Goal: Task Accomplishment & Management: Use online tool/utility

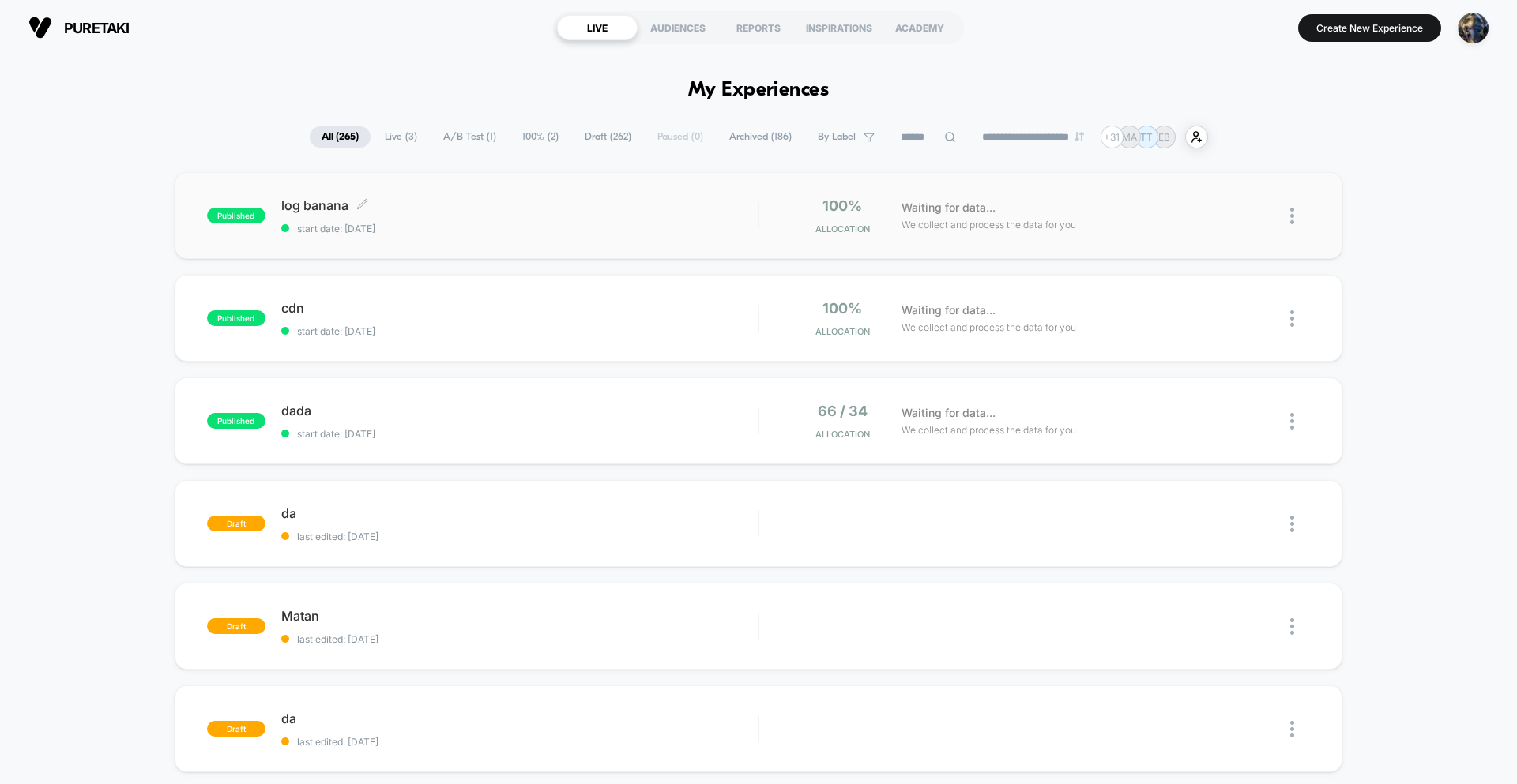
click at [706, 213] on div "log banana Click to edit experience details Click to edit experience details st…" at bounding box center [519, 216] width 476 height 37
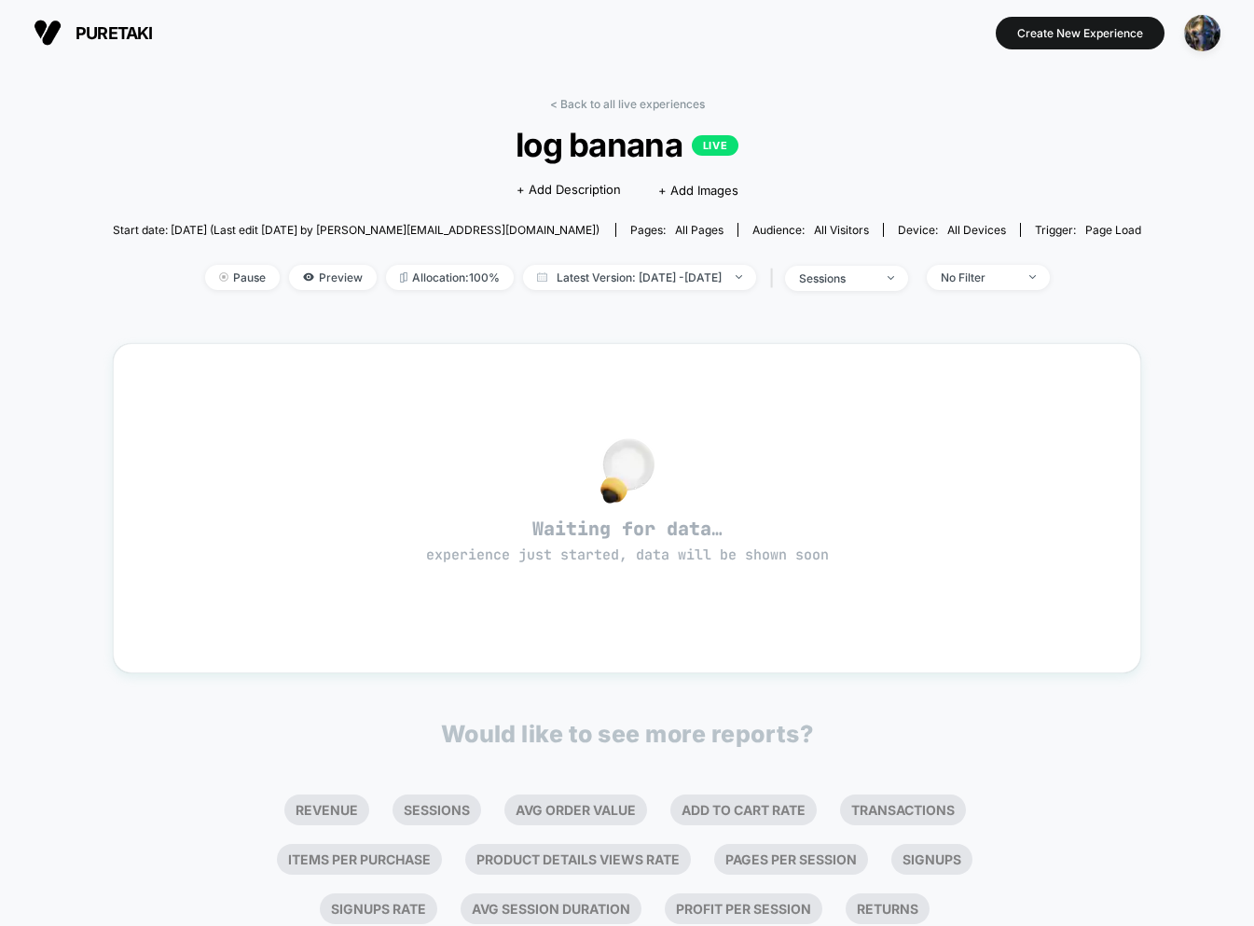
click at [604, 106] on link "< Back to all live experiences" at bounding box center [627, 104] width 155 height 14
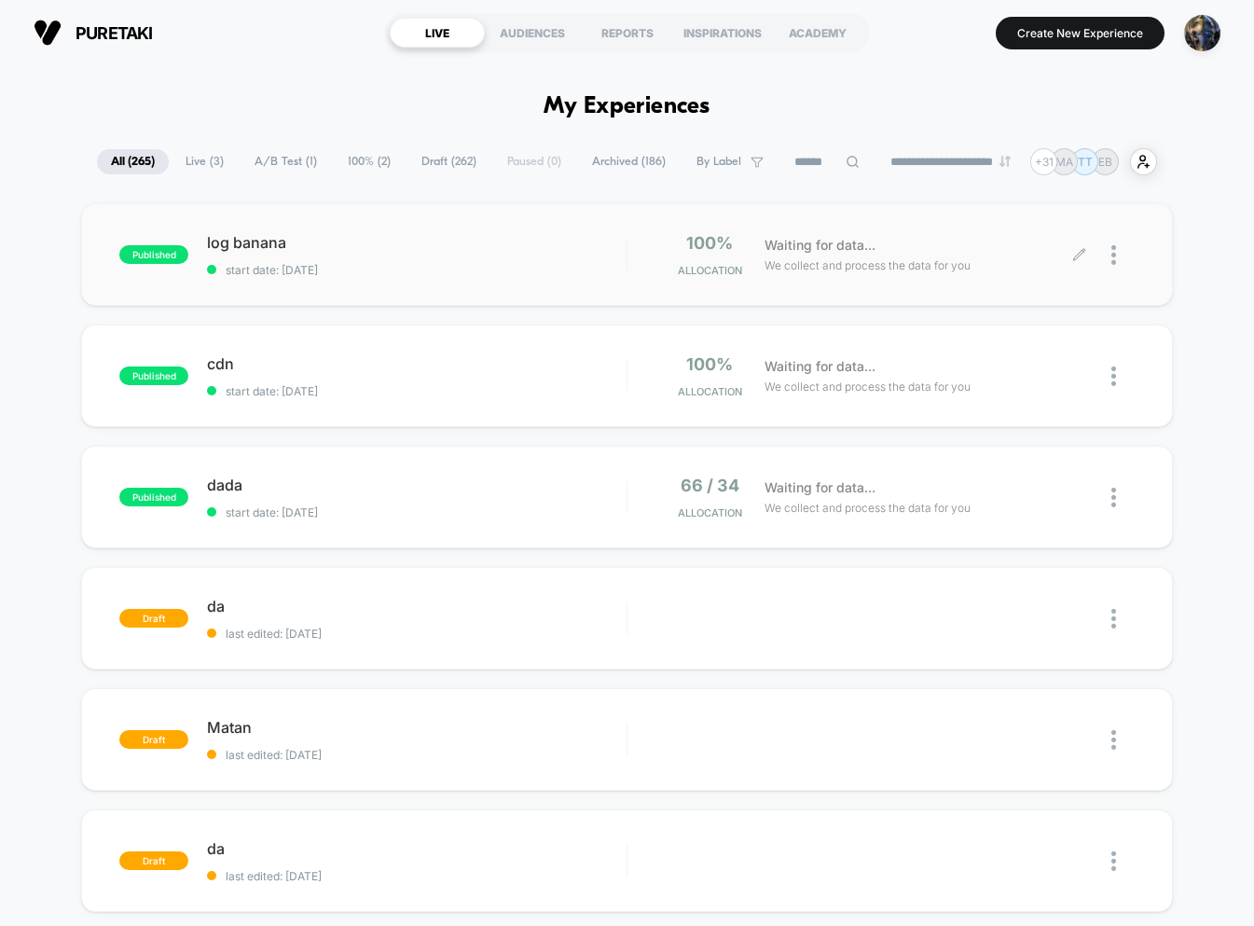
click at [1081, 255] on icon at bounding box center [1080, 255] width 14 height 14
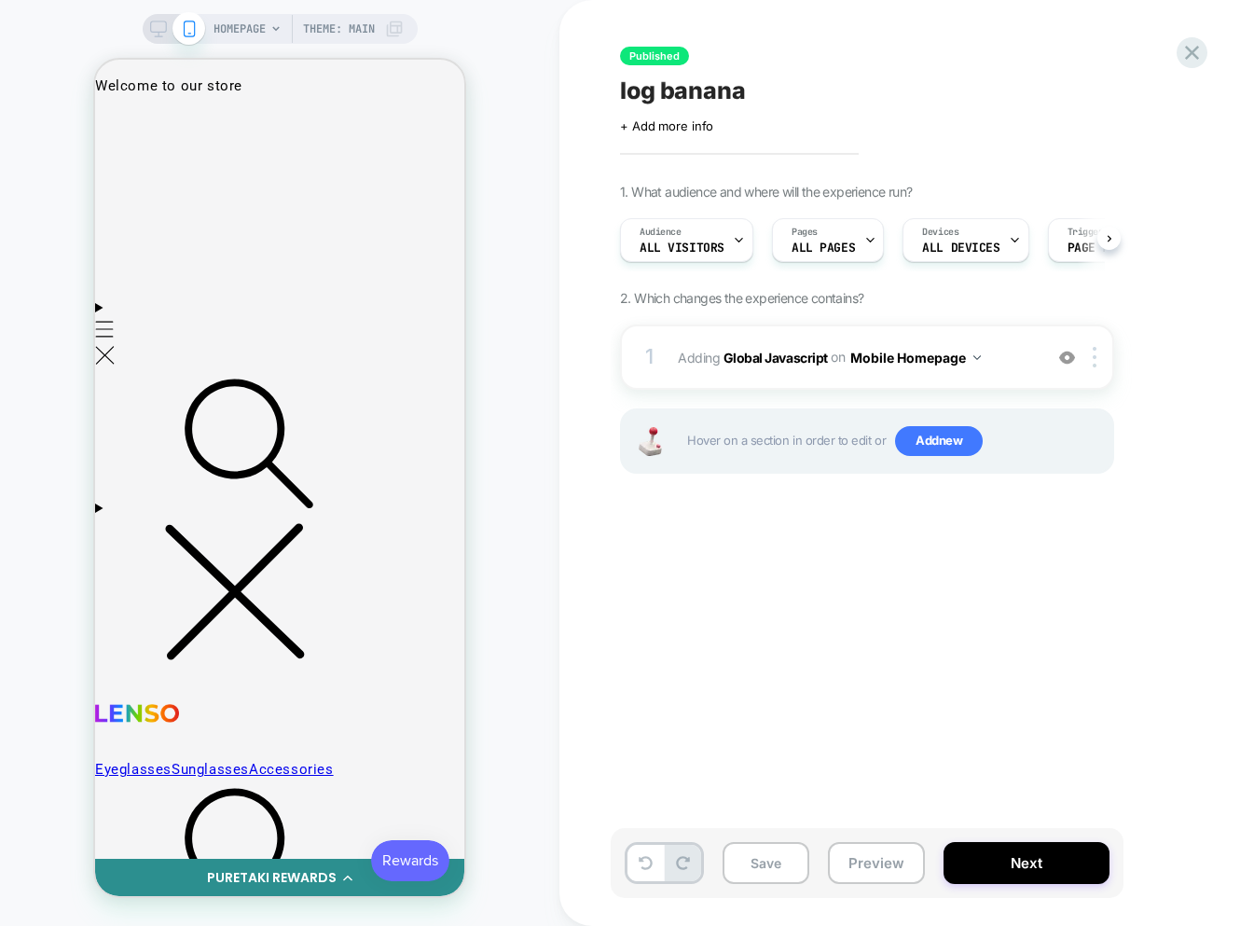
scroll to position [0, 1]
click at [1050, 846] on button "Next" at bounding box center [1027, 863] width 166 height 42
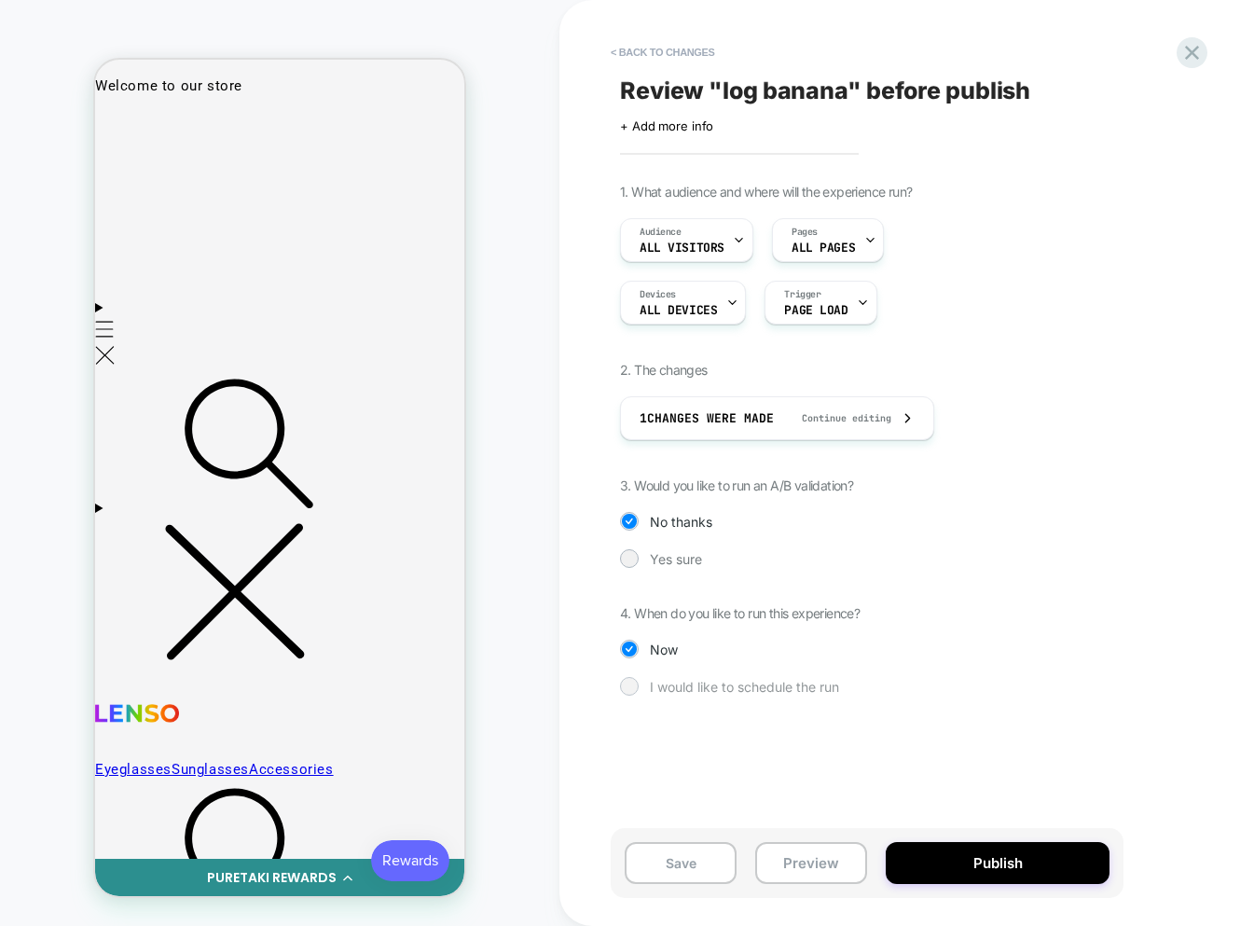
click at [709, 680] on span "I would like to schedule the run" at bounding box center [744, 687] width 189 height 16
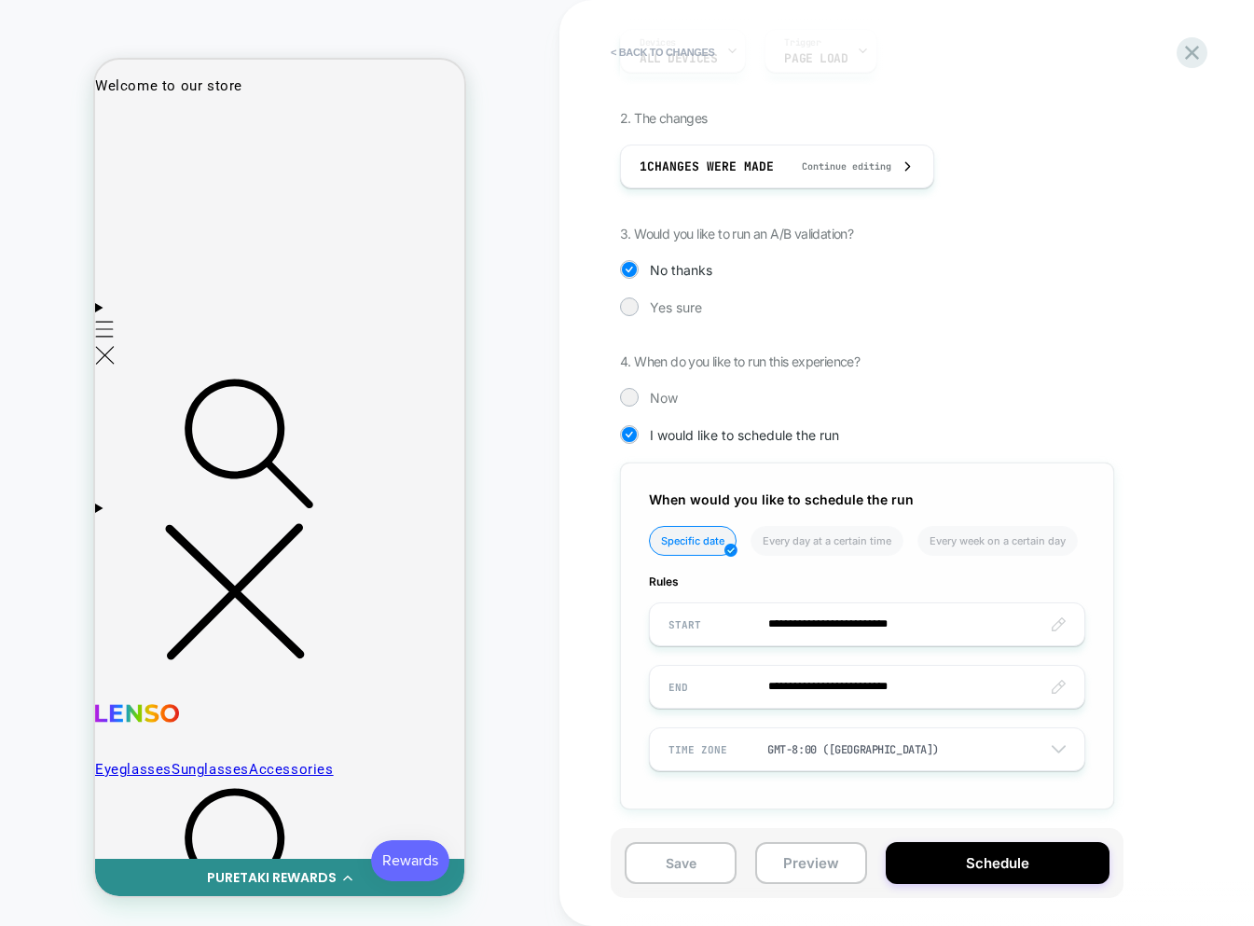
scroll to position [256, 0]
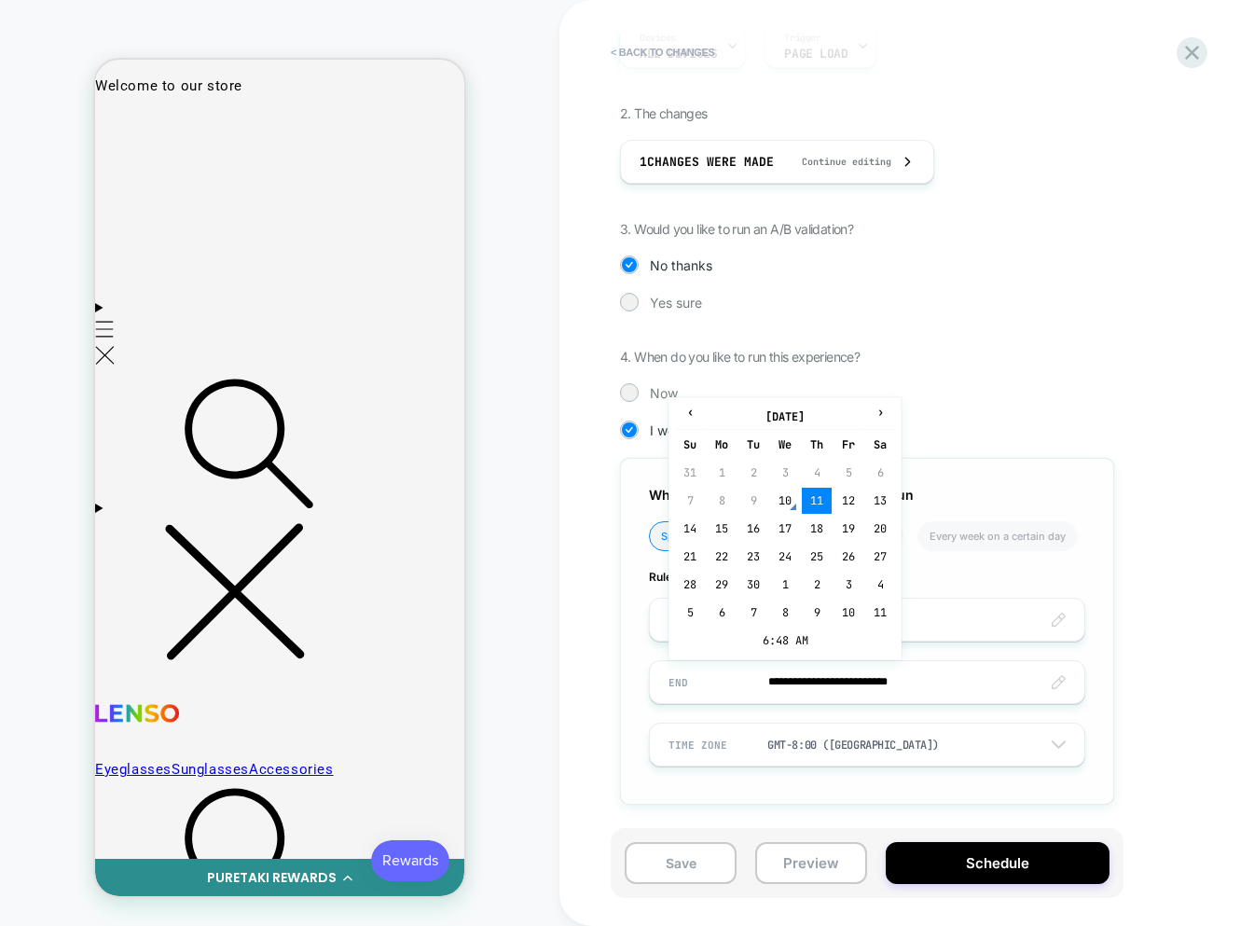
click at [851, 683] on input "**********" at bounding box center [867, 682] width 435 height 44
click at [843, 497] on td "12" at bounding box center [849, 501] width 30 height 26
type input "**********"
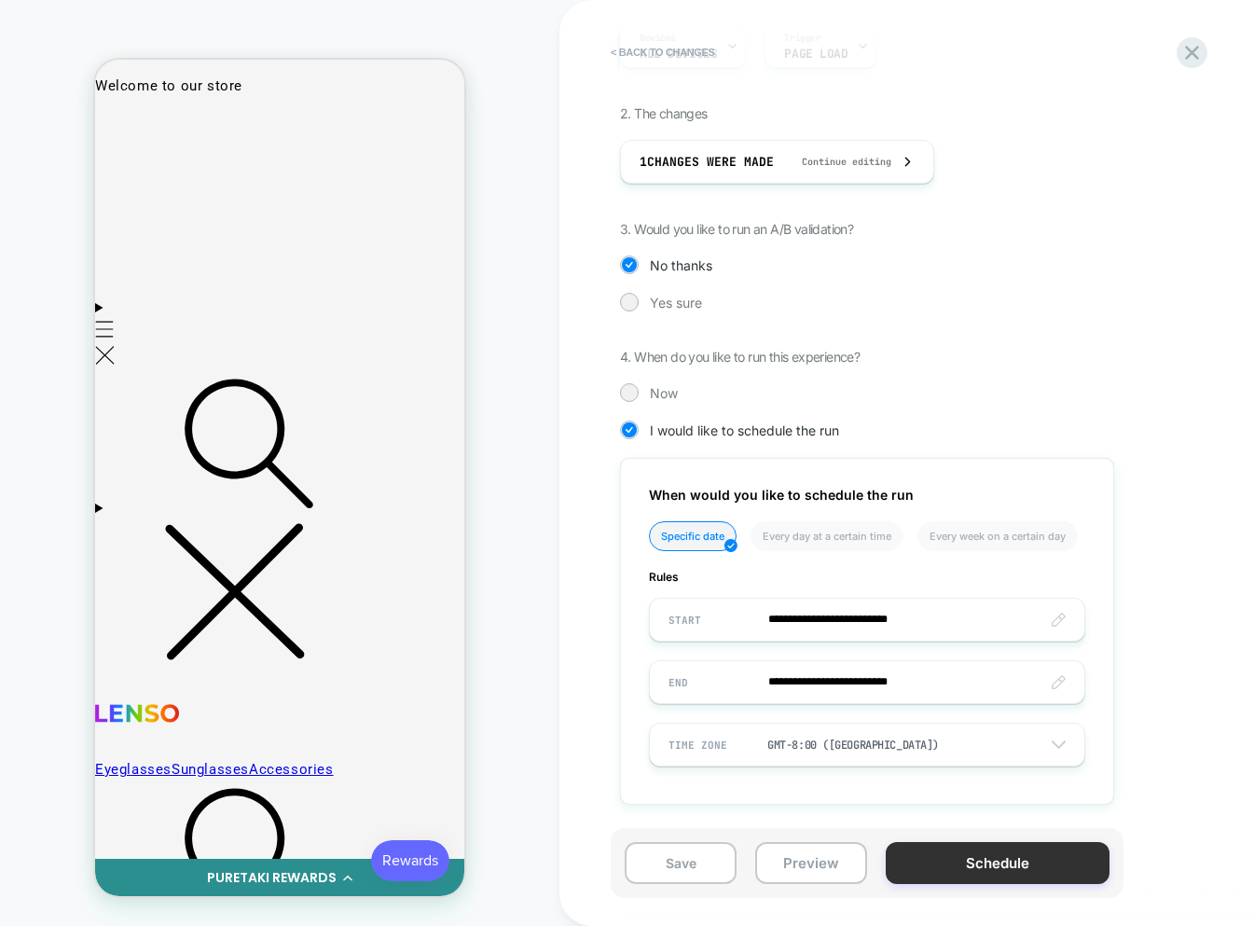
click at [982, 851] on button "Schedule" at bounding box center [998, 863] width 224 height 42
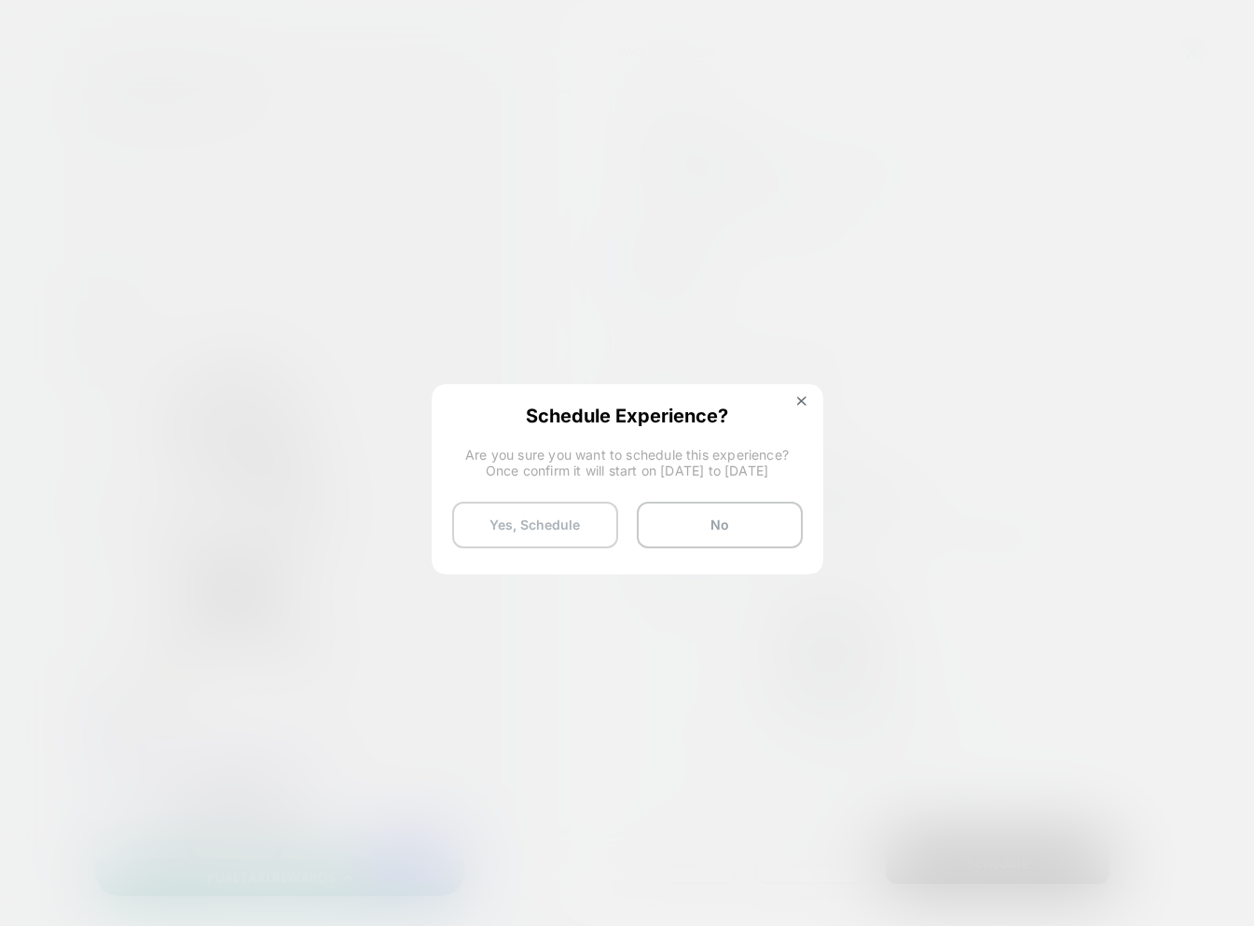
click at [546, 519] on button "Yes, Schedule" at bounding box center [535, 525] width 166 height 47
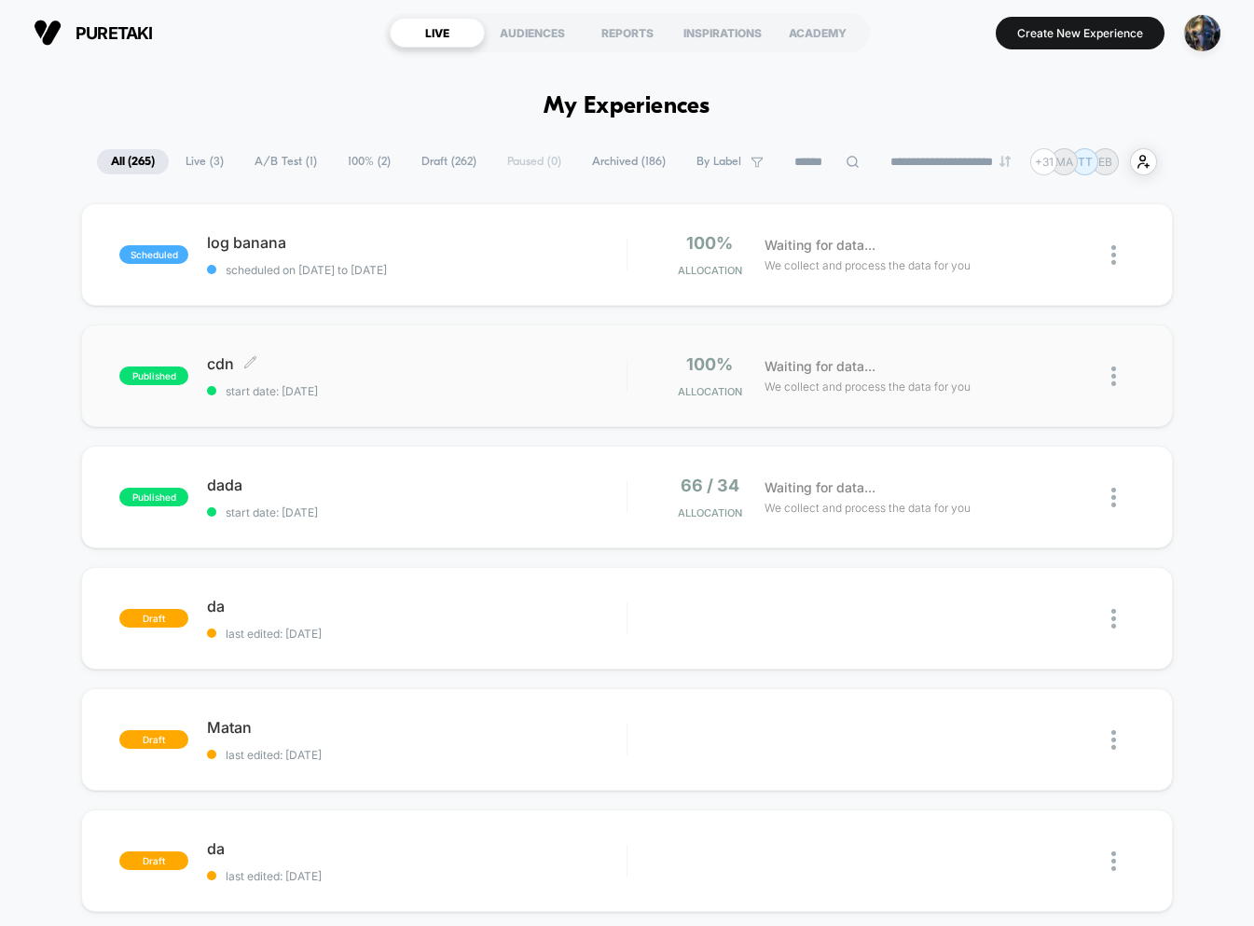
click at [482, 364] on span "cdn Click to edit experience details" at bounding box center [416, 363] width 419 height 19
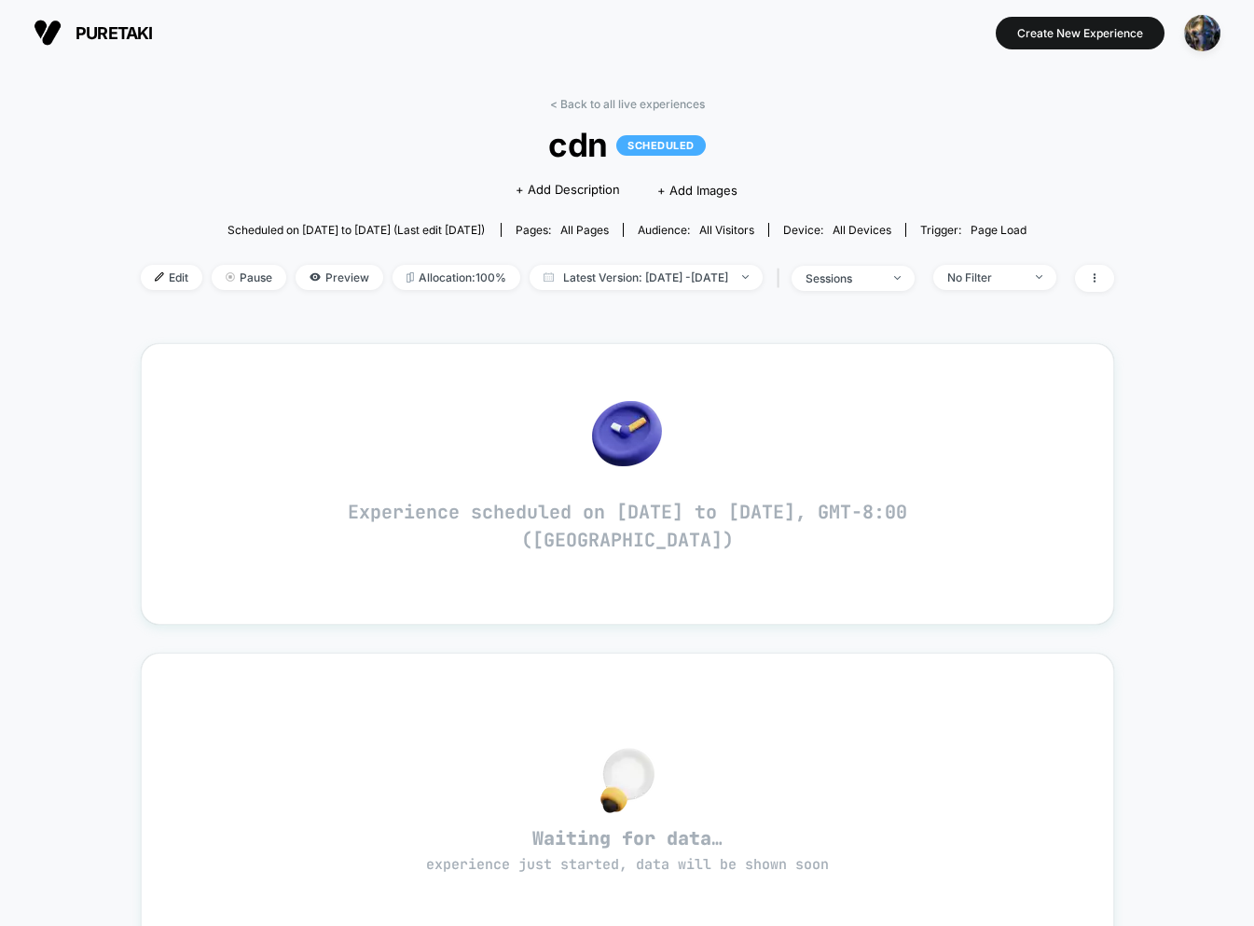
drag, startPoint x: 601, startPoint y: 103, endPoint x: 590, endPoint y: 287, distance: 184.9
click at [601, 103] on link "< Back to all live experiences" at bounding box center [627, 104] width 155 height 14
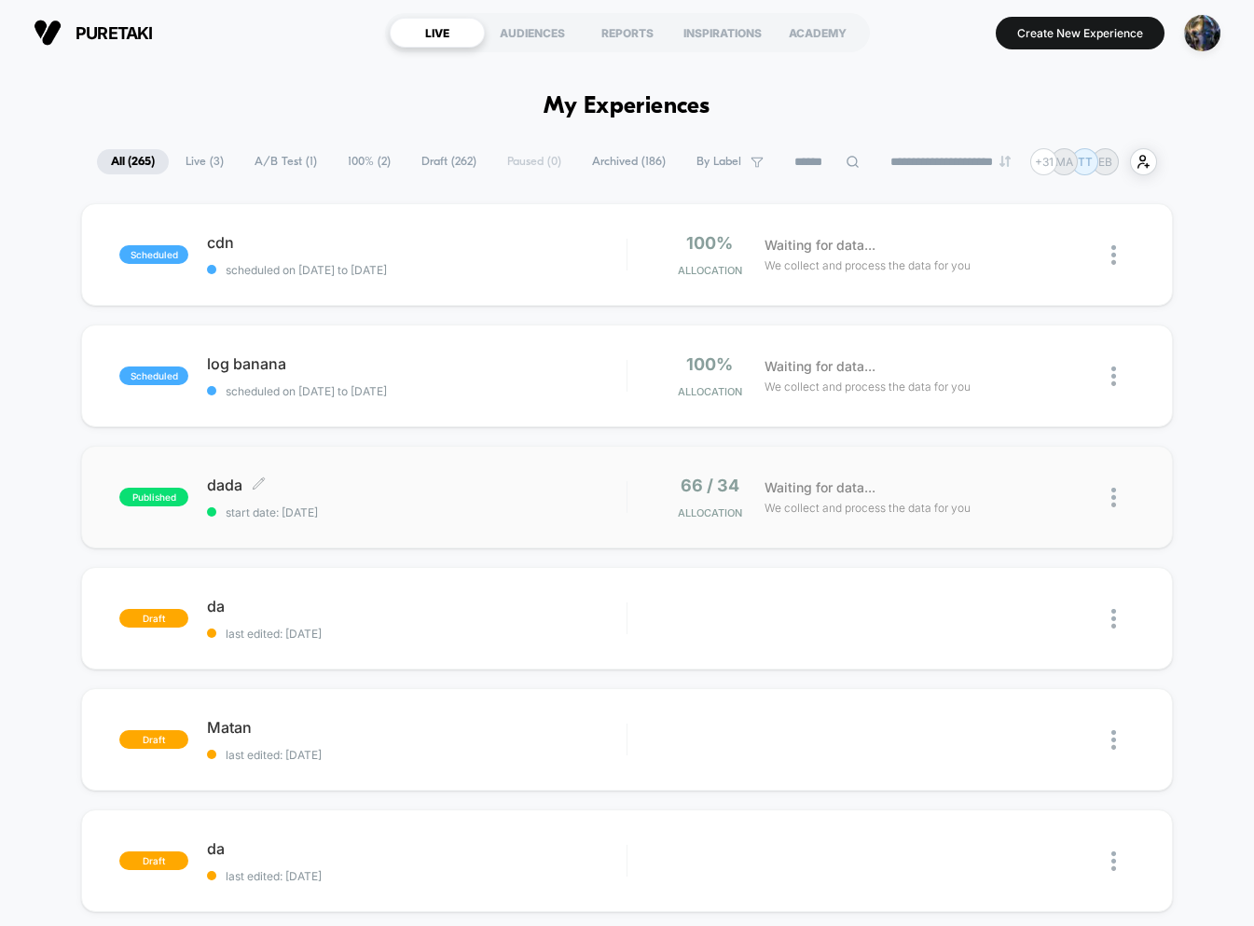
click at [386, 477] on span "dada Click to edit experience details" at bounding box center [416, 485] width 419 height 19
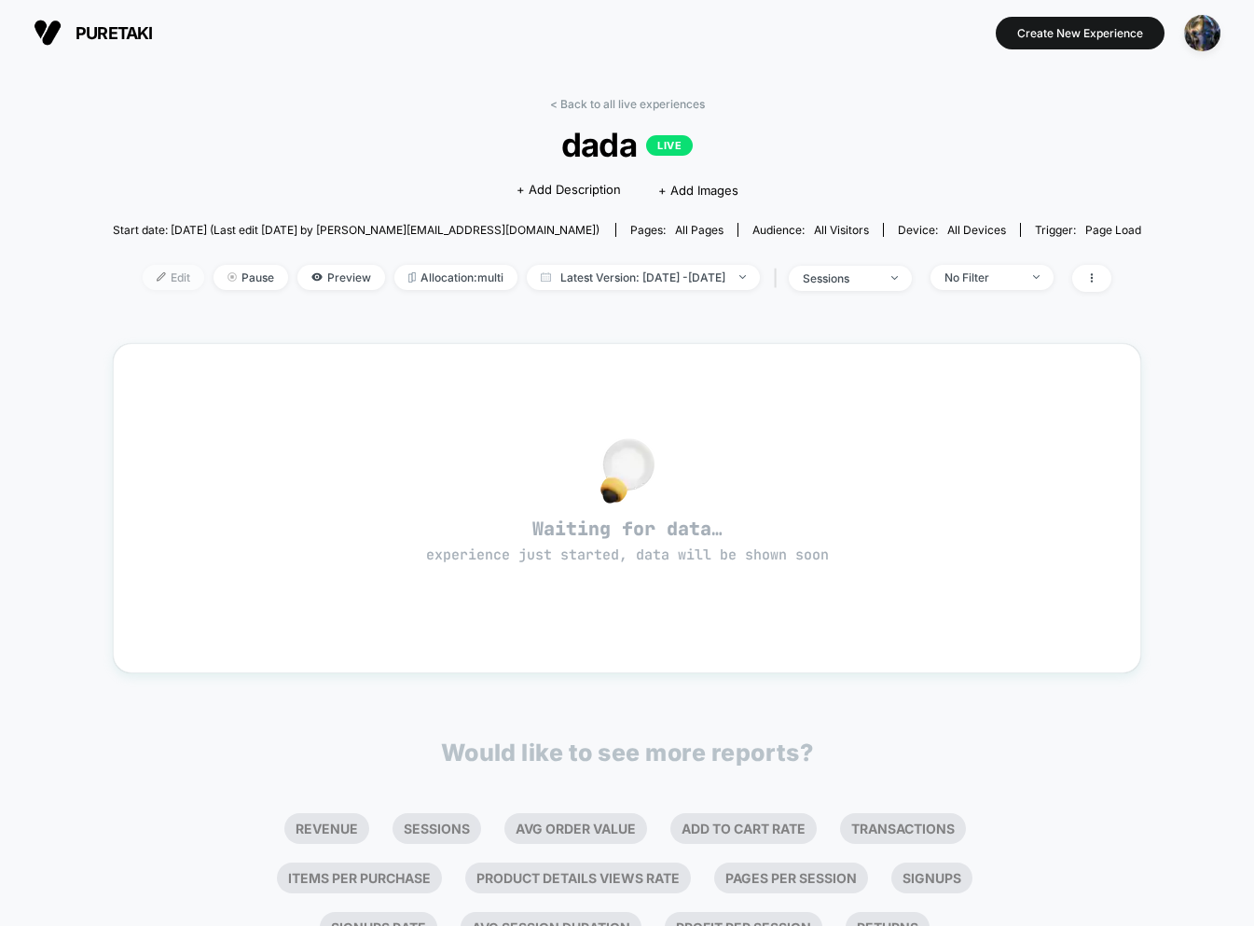
click at [143, 272] on span "Edit" at bounding box center [174, 277] width 62 height 25
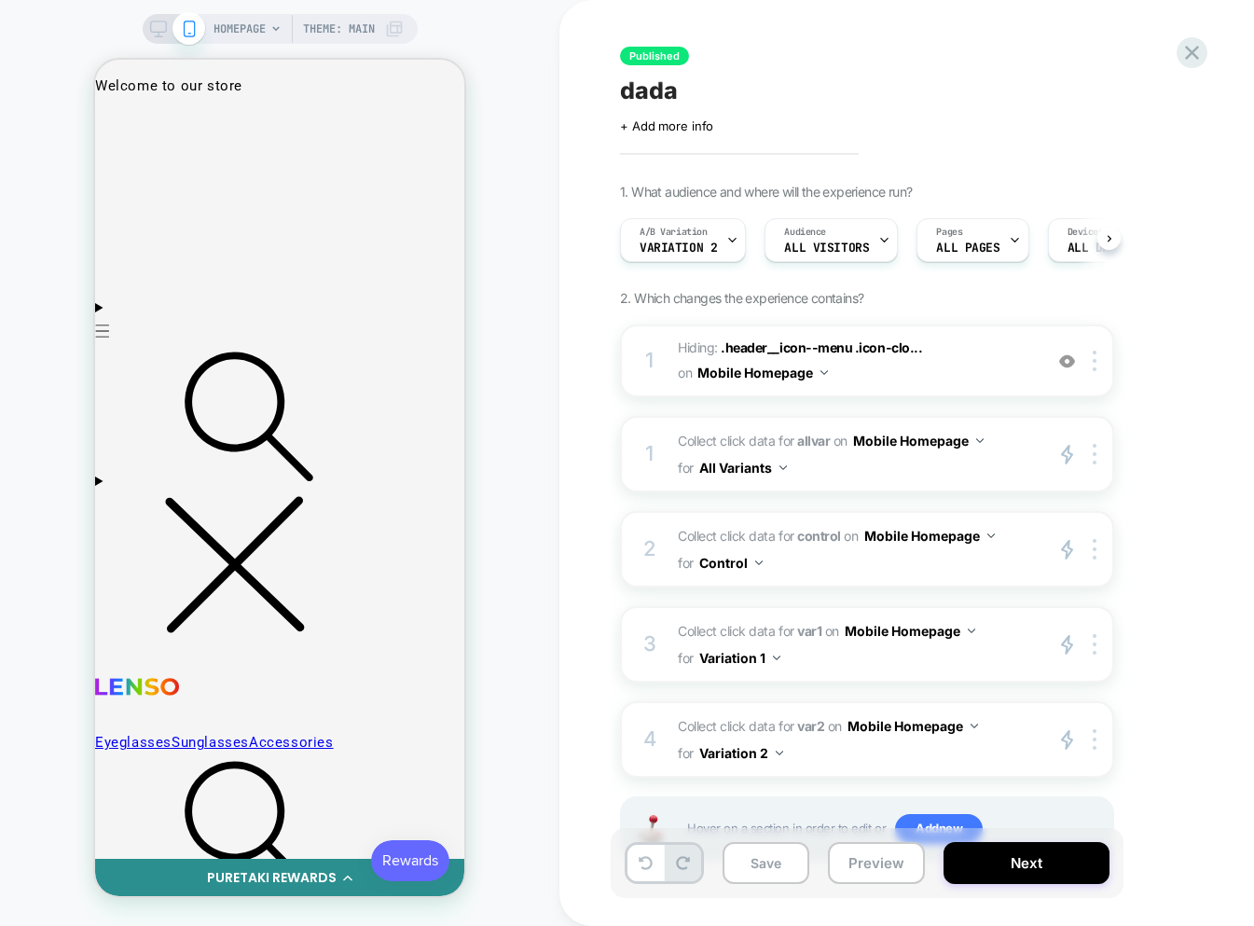
scroll to position [0, 1]
click at [1063, 877] on button "Next" at bounding box center [1027, 863] width 166 height 42
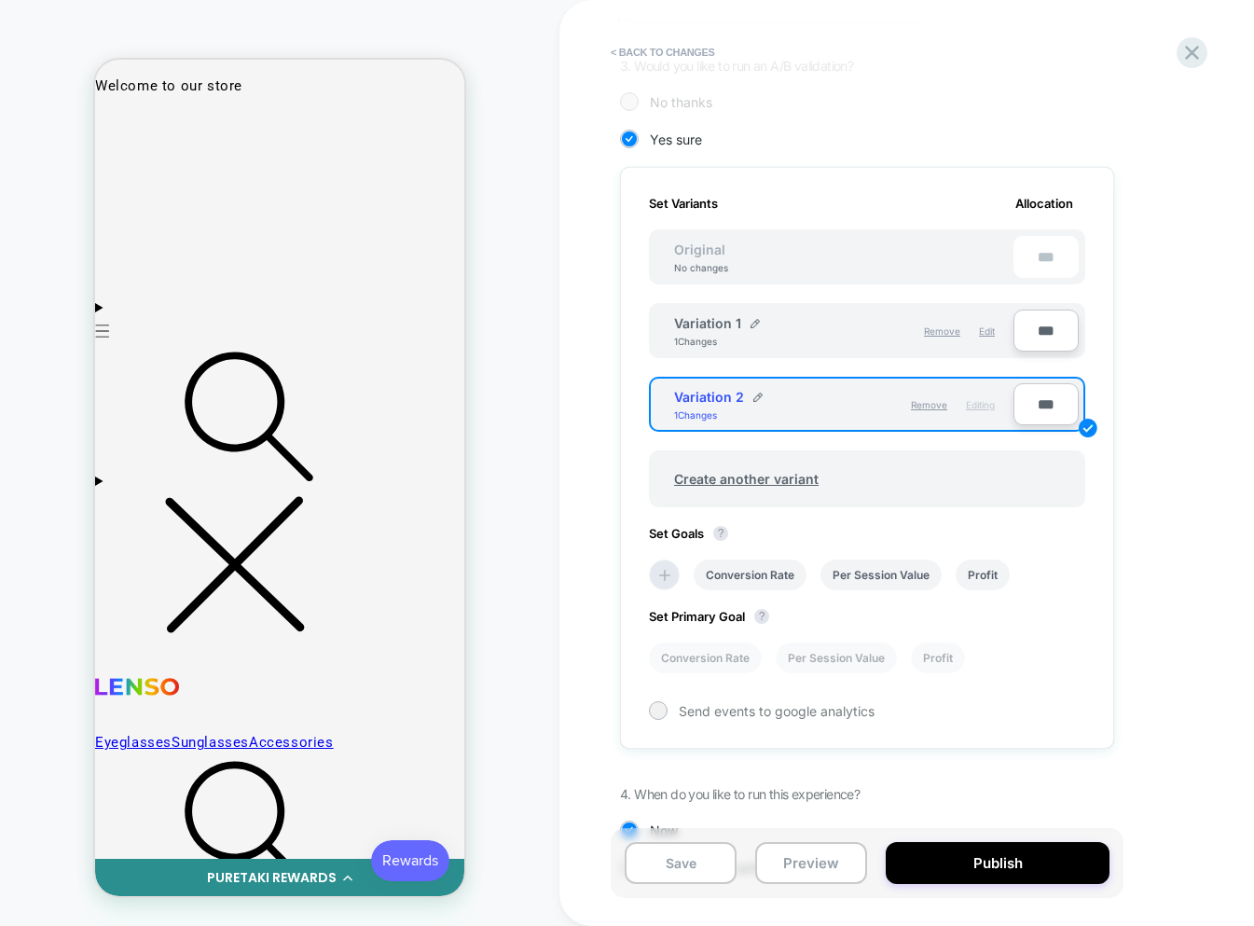
scroll to position [491, 0]
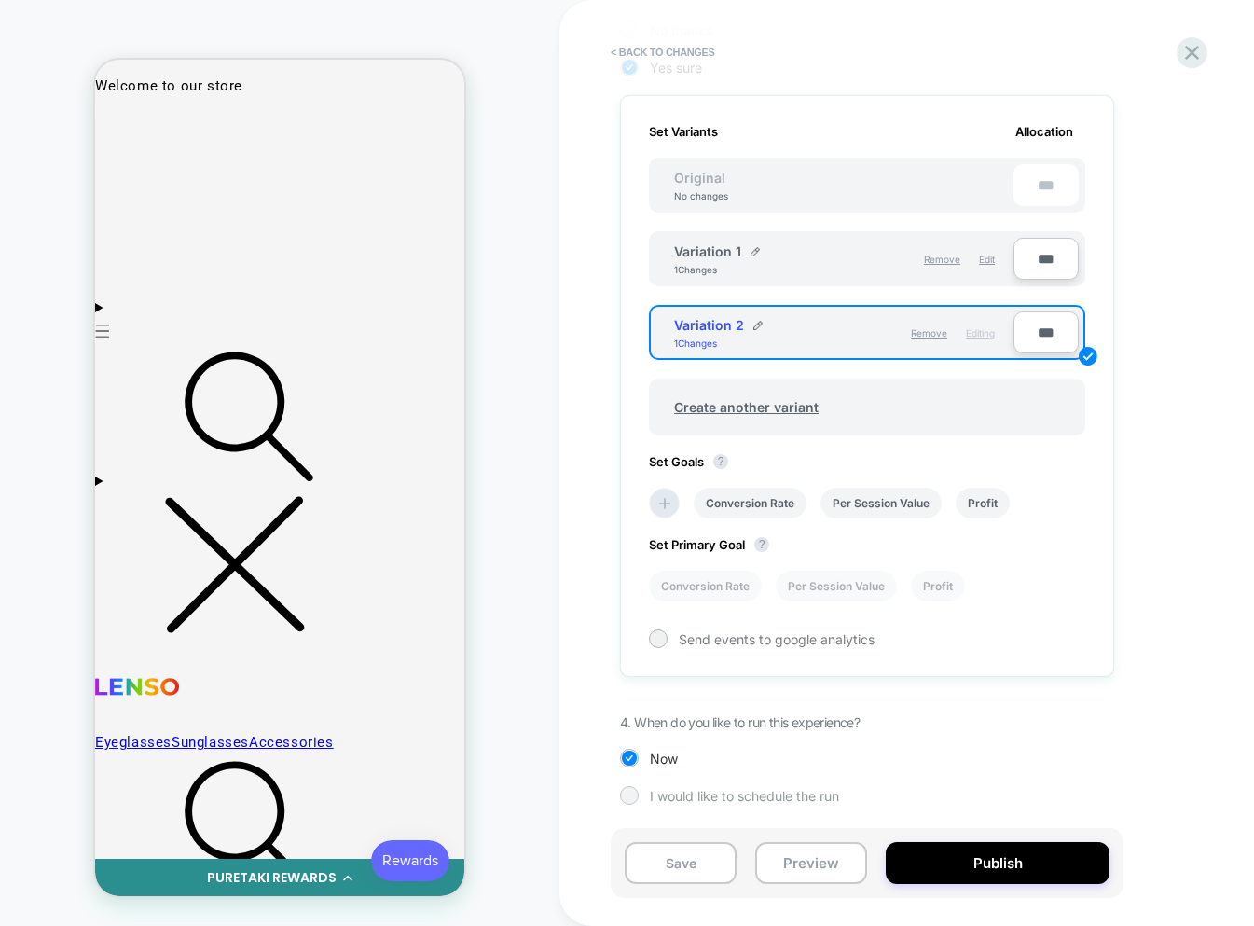
click at [711, 802] on span "I would like to schedule the run" at bounding box center [744, 796] width 189 height 16
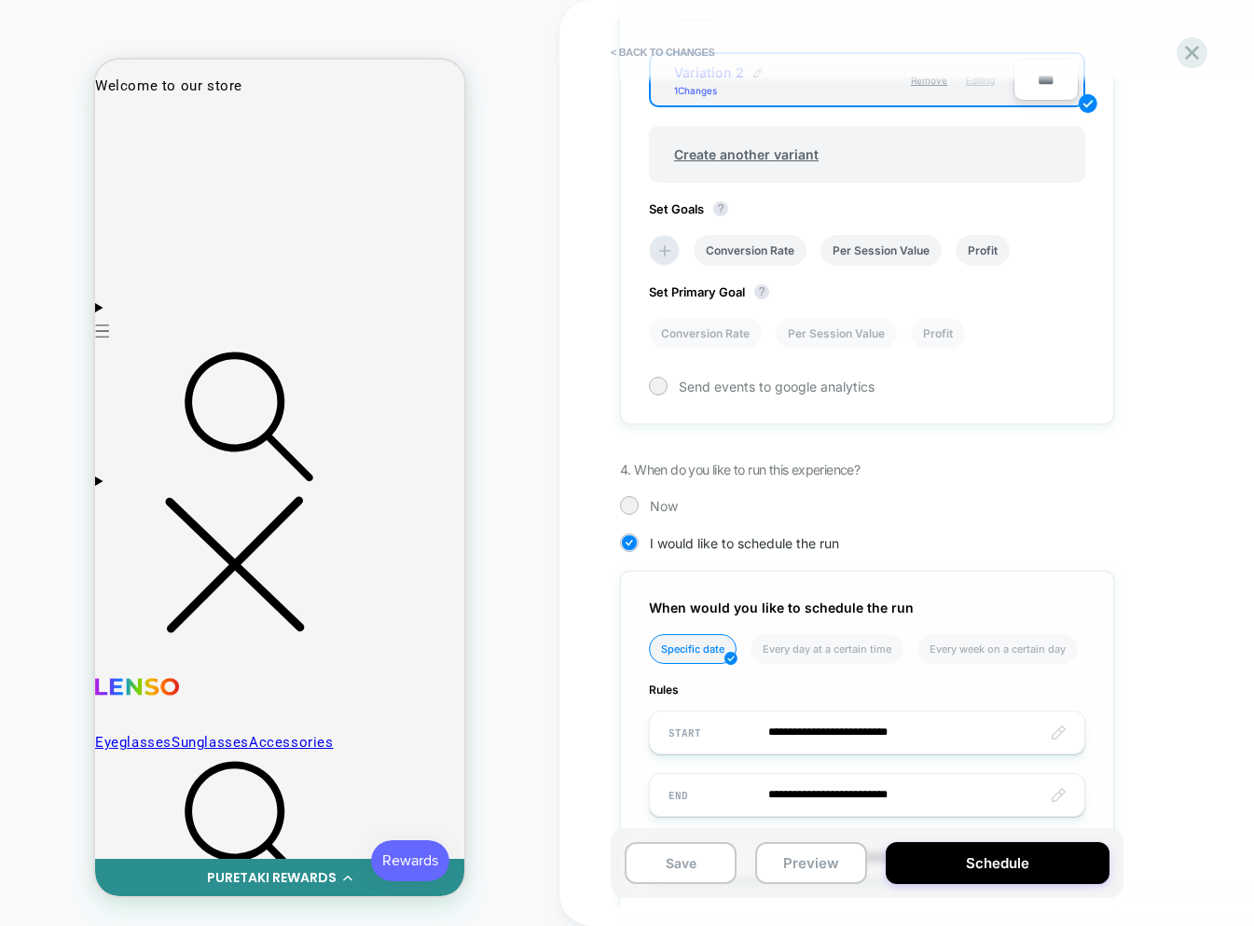
scroll to position [857, 0]
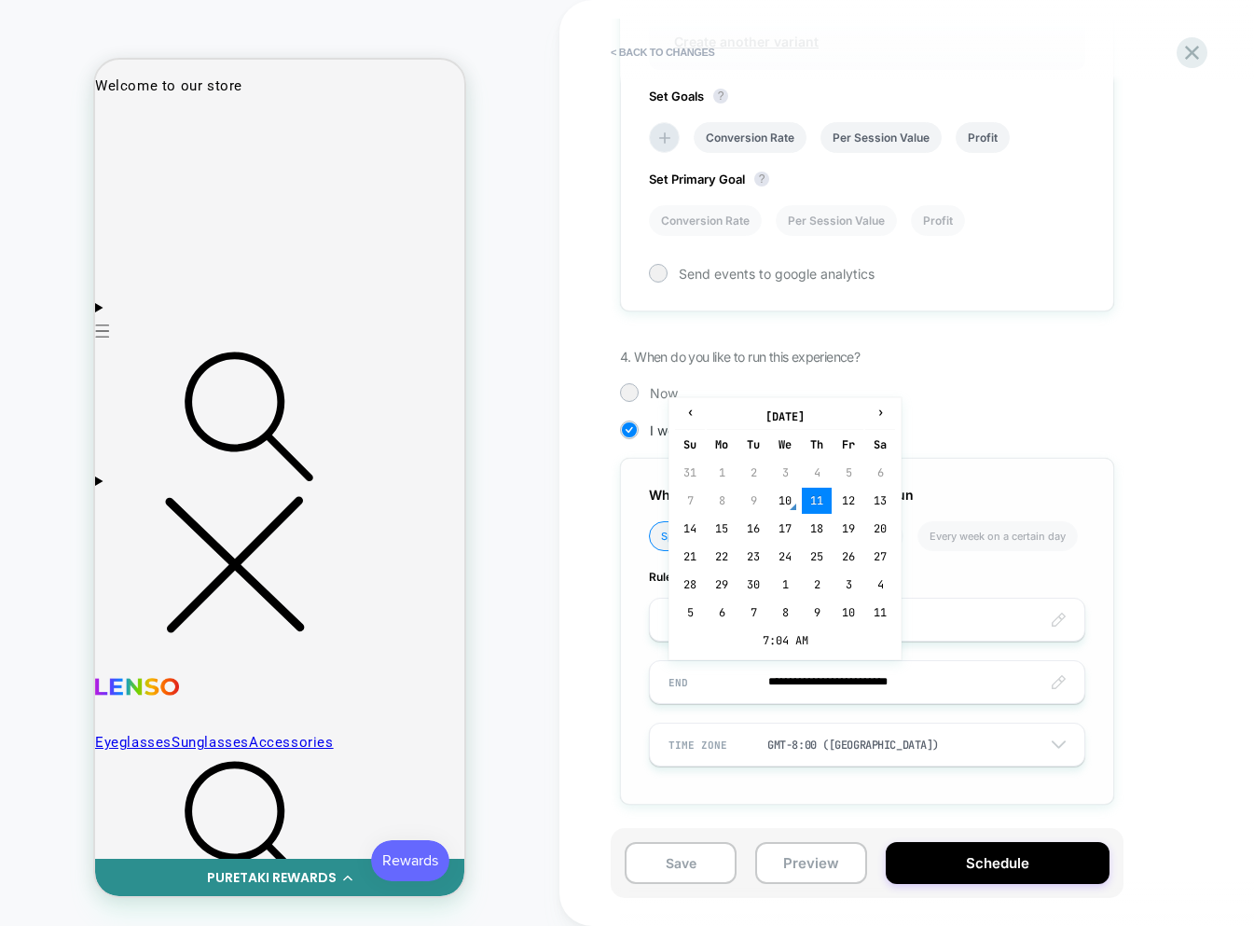
click at [836, 676] on input "**********" at bounding box center [867, 682] width 435 height 44
click at [819, 522] on td "18" at bounding box center [817, 529] width 30 height 26
type input "**********"
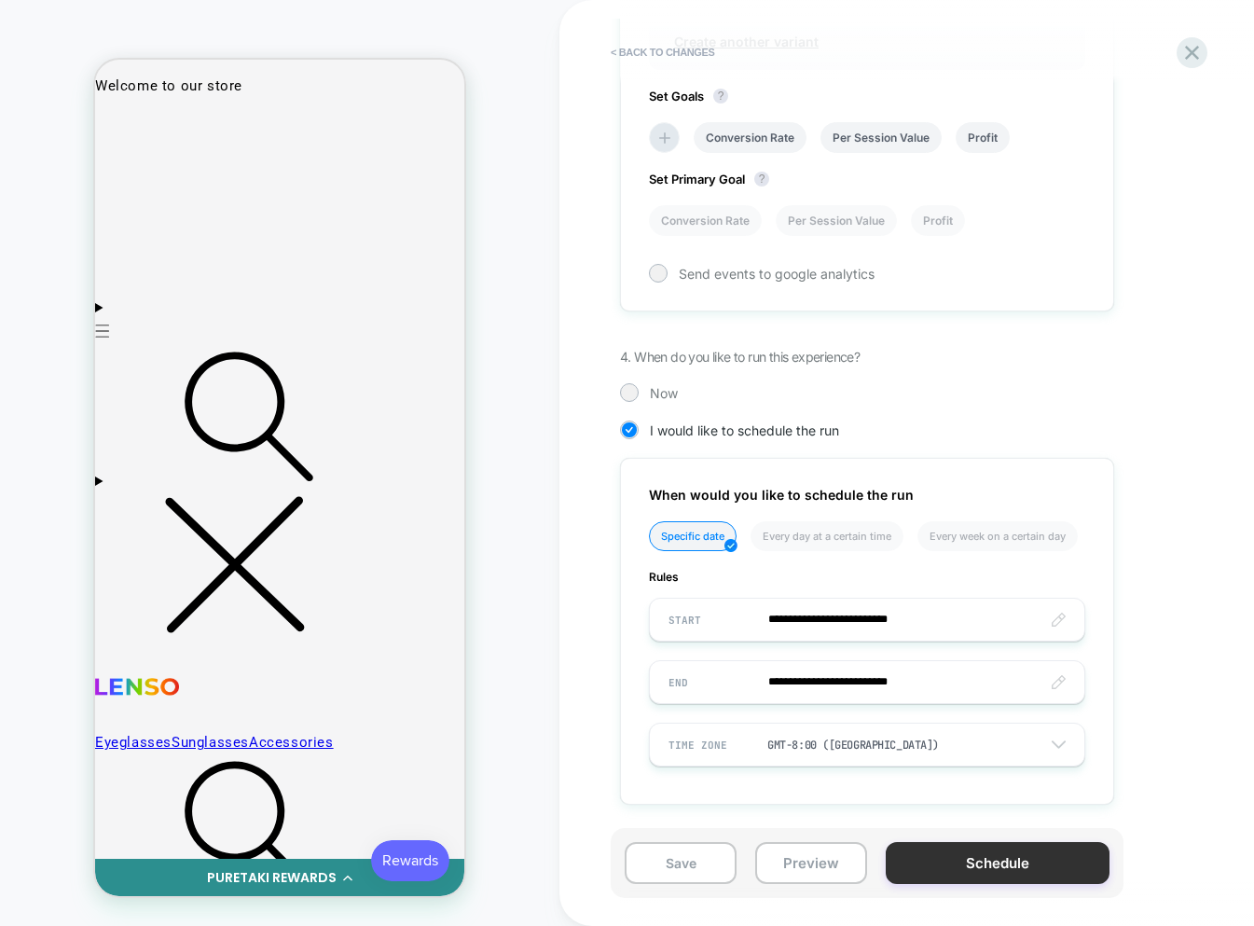
click at [965, 858] on button "Schedule" at bounding box center [998, 863] width 224 height 42
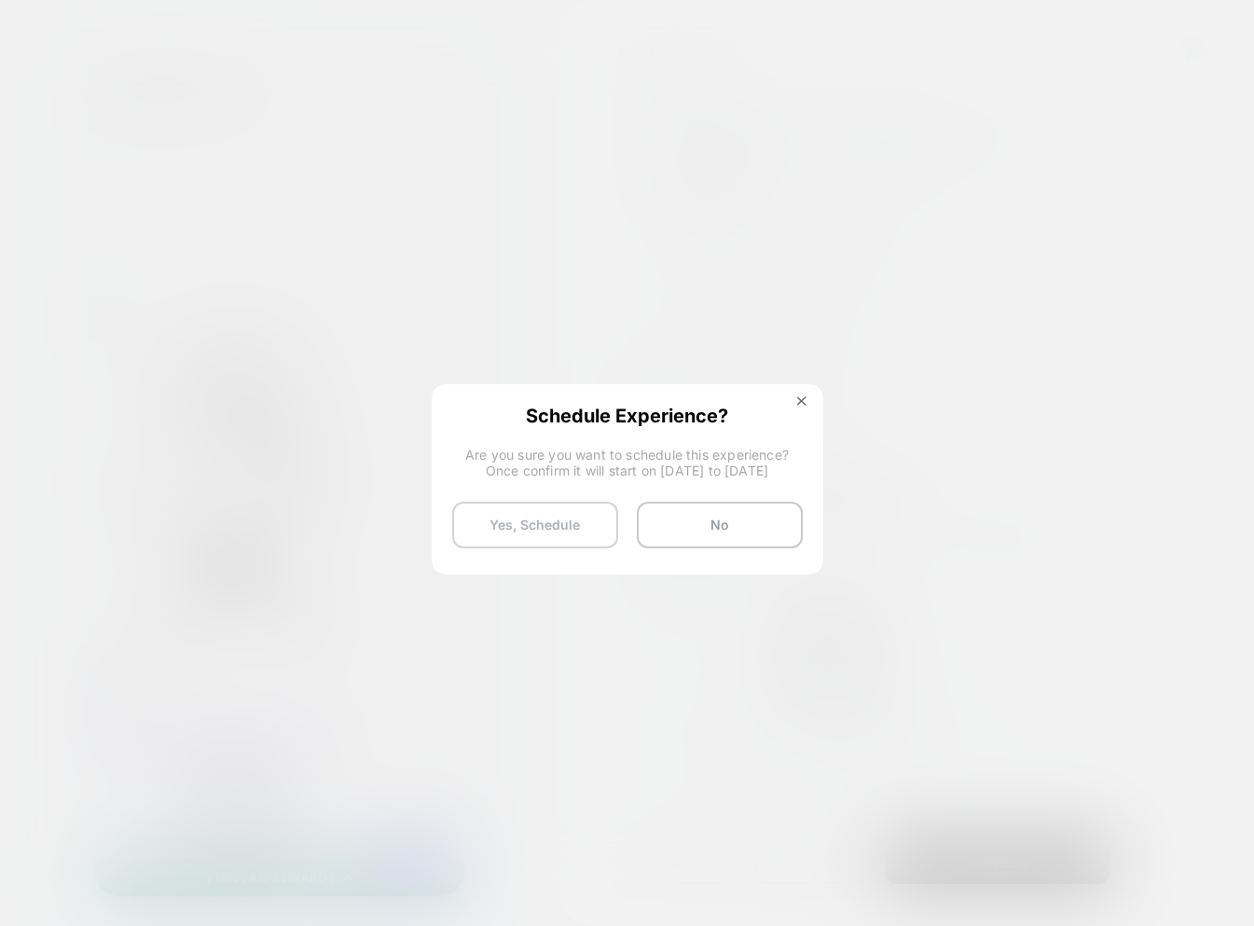
click at [518, 530] on button "Yes, Schedule" at bounding box center [535, 525] width 166 height 47
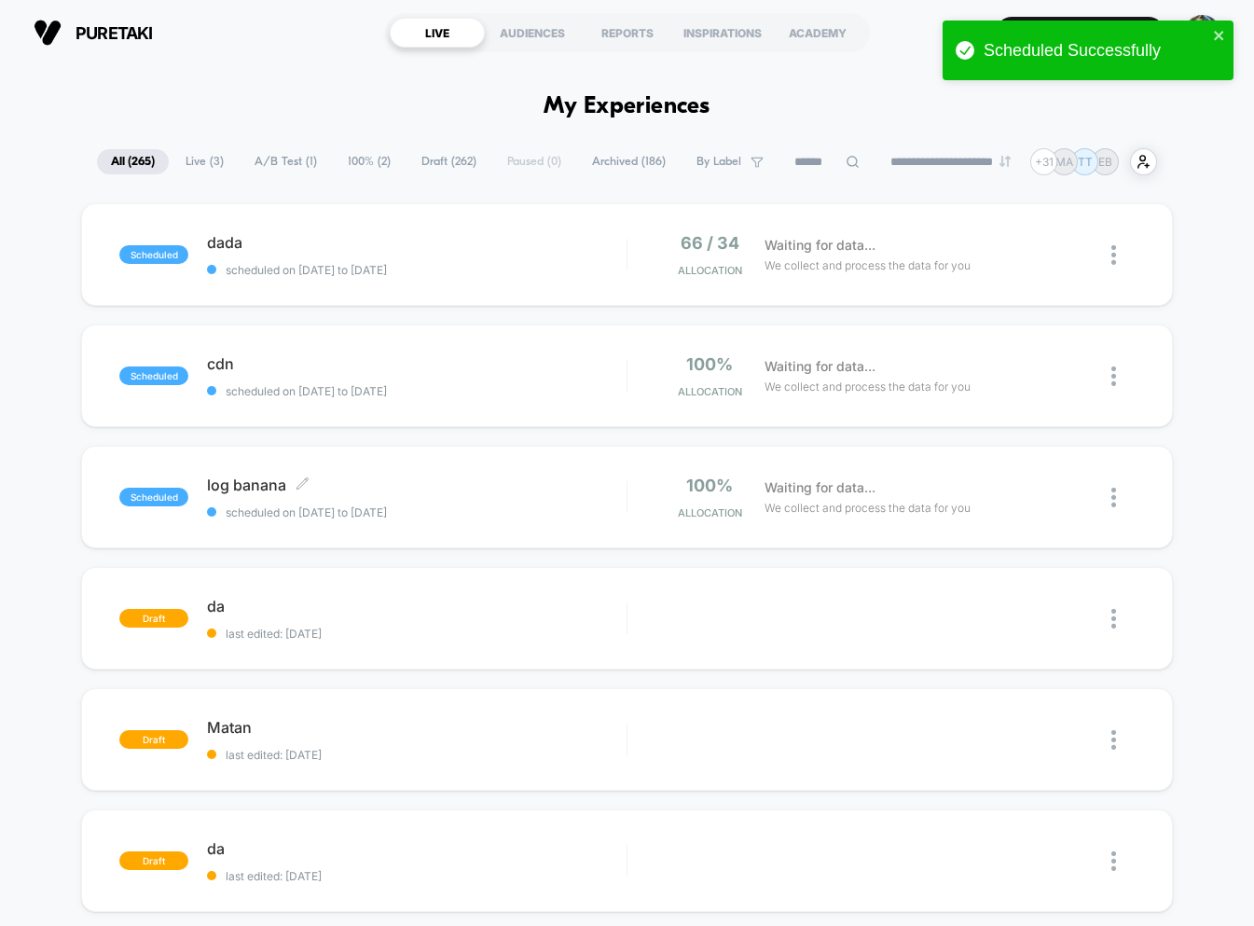
click at [601, 491] on span "log banana Click to edit experience details" at bounding box center [416, 485] width 419 height 19
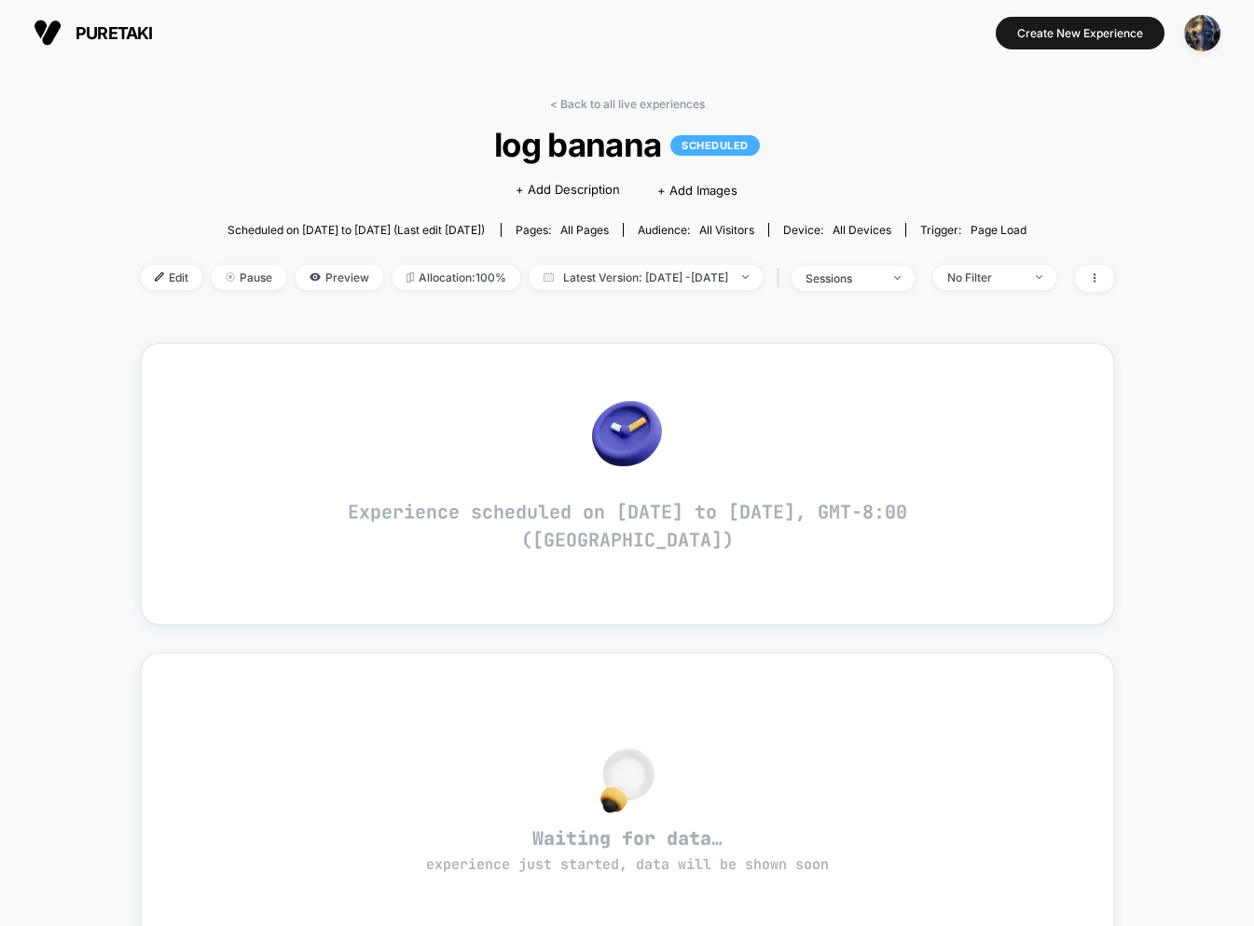
click at [141, 321] on div "< Back to all live experiences log banana SCHEDULED Click to edit experience de…" at bounding box center [628, 722] width 974 height 1277
